Goal: Task Accomplishment & Management: Manage account settings

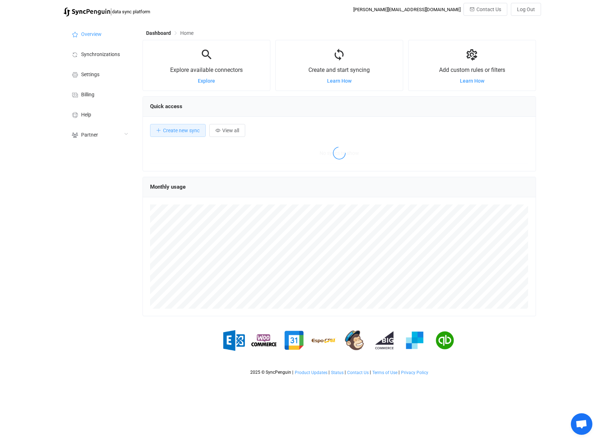
scroll to position [139, 393]
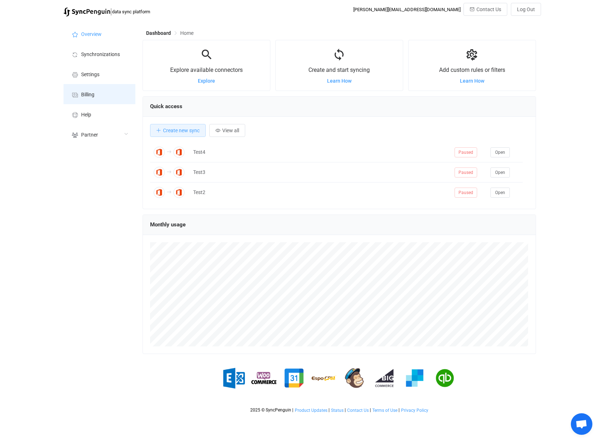
click at [85, 92] on span "Billing" at bounding box center [87, 95] width 13 height 6
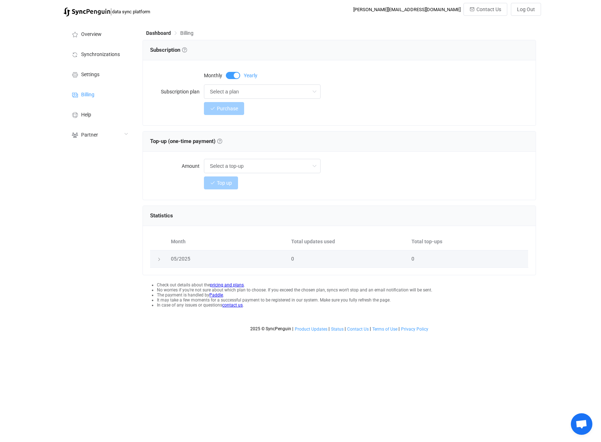
click at [159, 259] on icon at bounding box center [159, 259] width 4 height 4
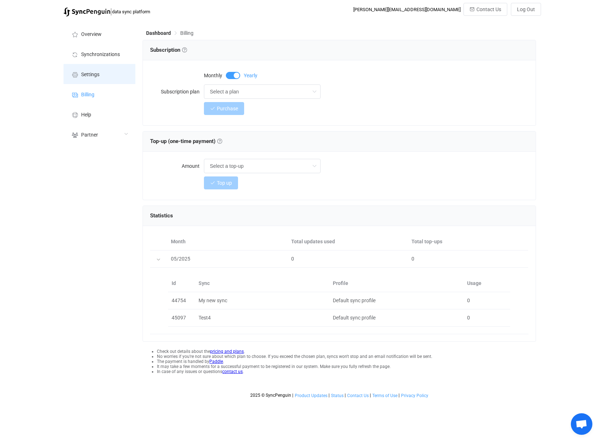
click at [94, 79] on li "Settings" at bounding box center [100, 74] width 72 height 20
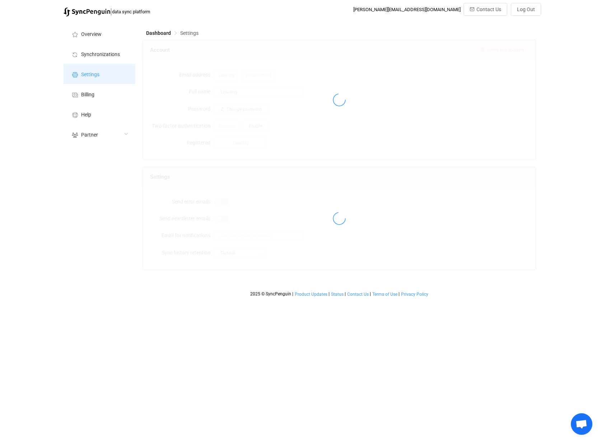
type input "[PERSON_NAME], W51 IT_SYSTEMHAUS"
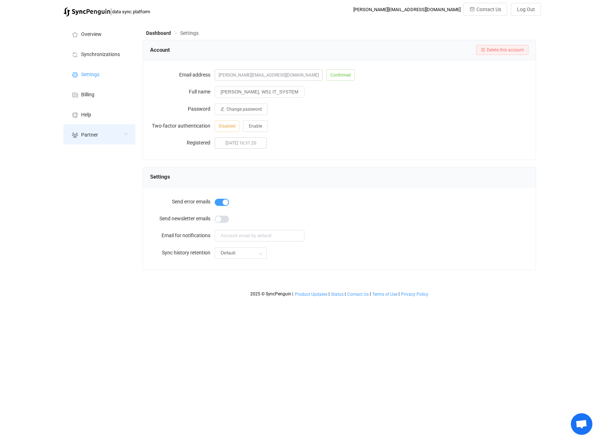
click at [88, 131] on div "Partner" at bounding box center [100, 134] width 72 height 20
click at [86, 151] on li "Users" at bounding box center [100, 153] width 72 height 18
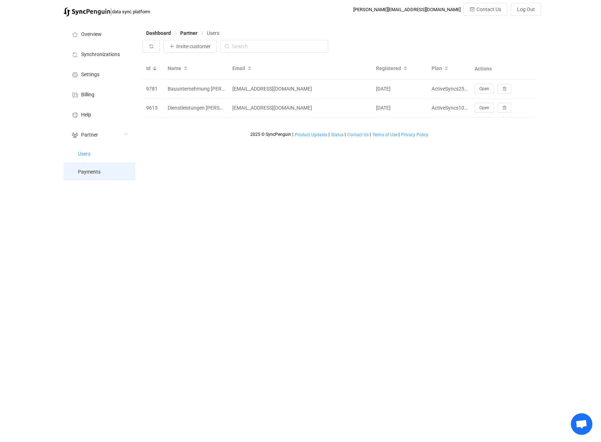
click at [88, 171] on span "Payments" at bounding box center [89, 172] width 23 height 6
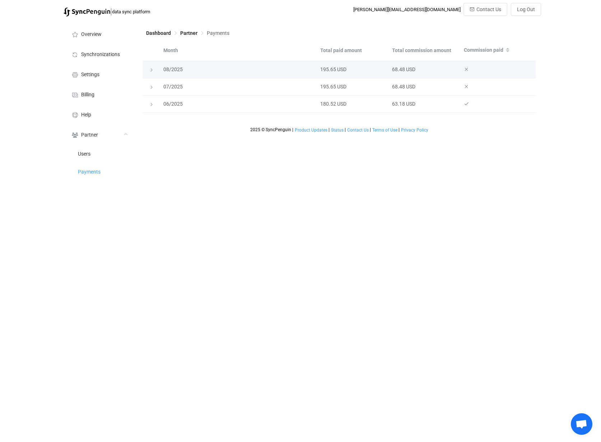
click at [153, 68] on icon at bounding box center [151, 70] width 4 height 4
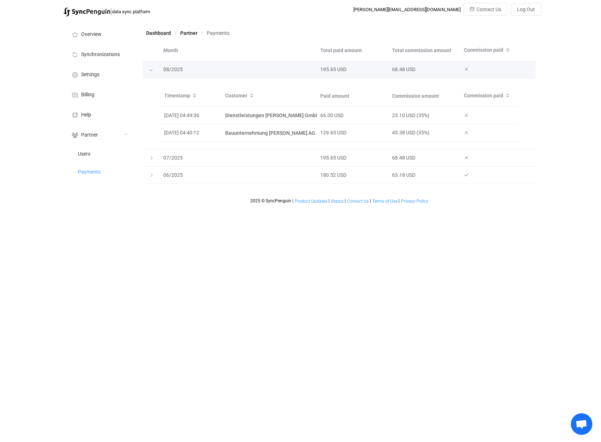
click at [150, 70] on icon at bounding box center [151, 70] width 4 height 4
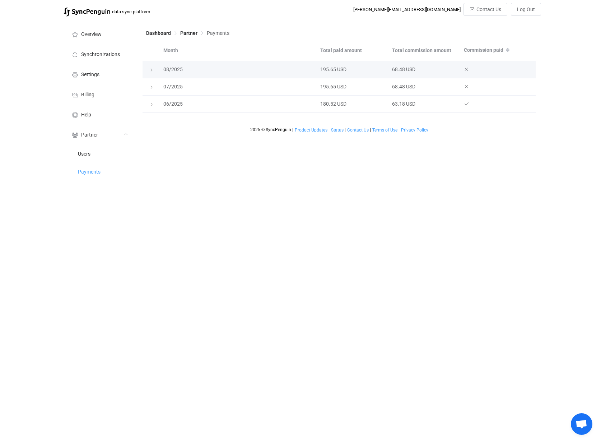
click at [151, 70] on icon at bounding box center [151, 70] width 4 height 4
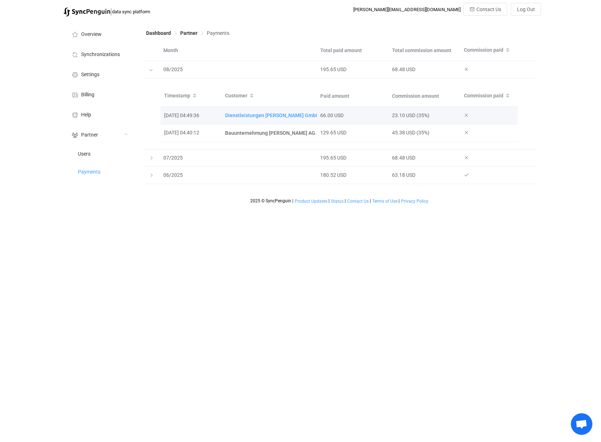
click at [246, 112] on span "Dienstleistungen [PERSON_NAME] GmbH" at bounding box center [272, 115] width 94 height 8
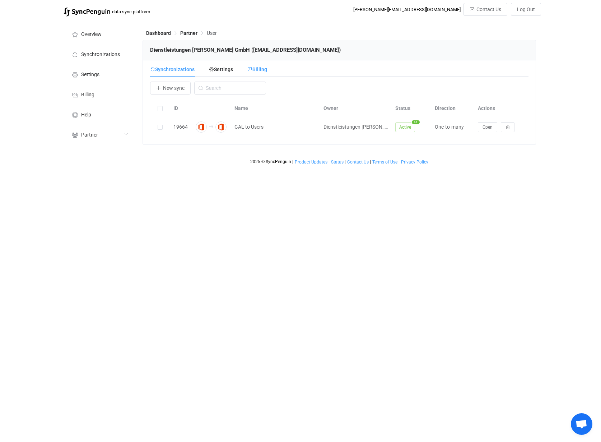
click at [258, 72] on span "Billing" at bounding box center [257, 69] width 20 height 6
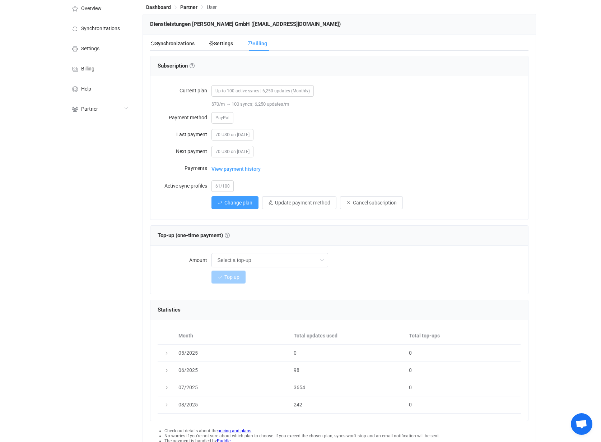
scroll to position [53, 0]
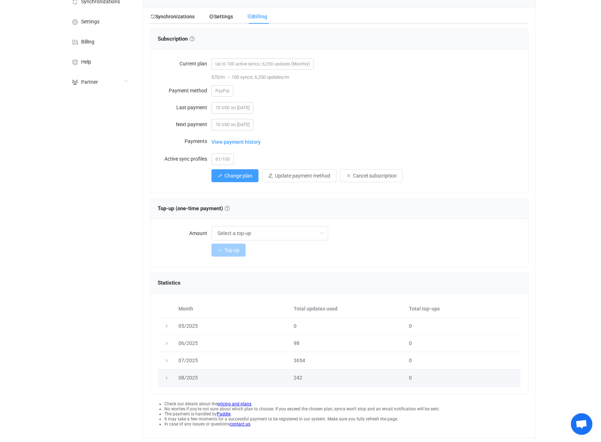
click at [167, 377] on icon at bounding box center [167, 378] width 4 height 4
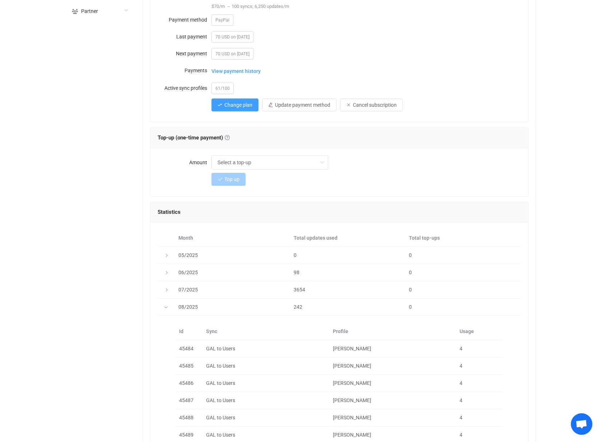
scroll to position [0, 0]
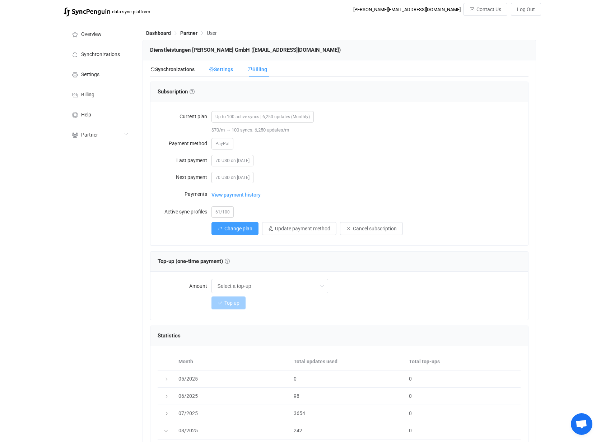
click at [219, 66] on span "Settings" at bounding box center [221, 69] width 24 height 6
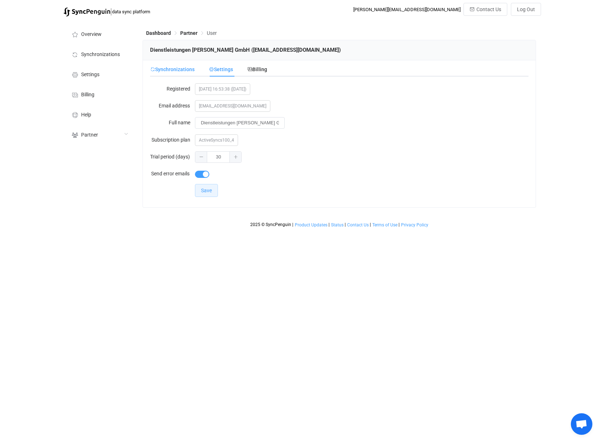
click at [185, 63] on div "Synchronizations" at bounding box center [176, 69] width 52 height 14
